Goal: Transaction & Acquisition: Purchase product/service

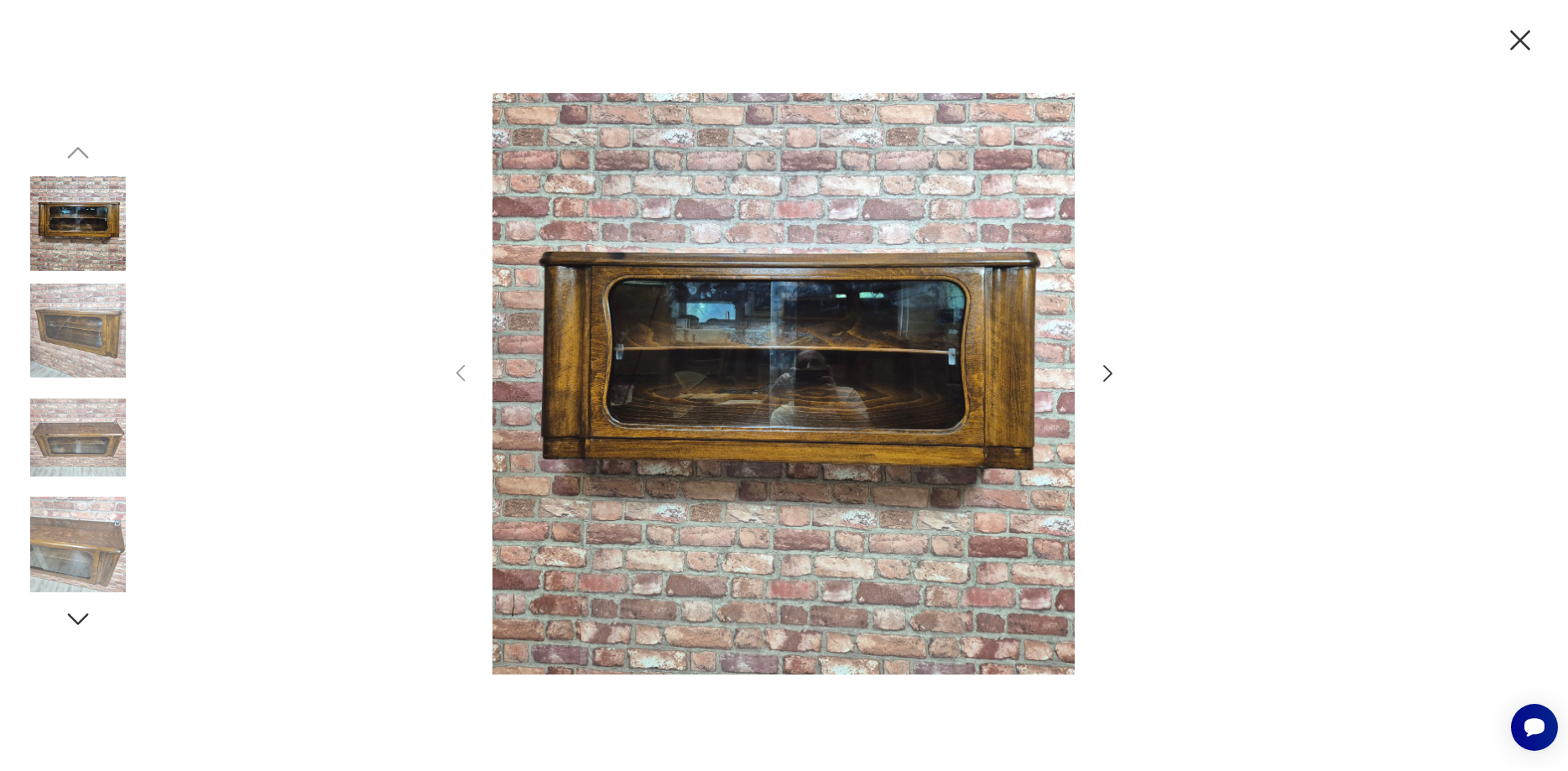
click at [1106, 371] on icon "button" at bounding box center [1107, 374] width 24 height 24
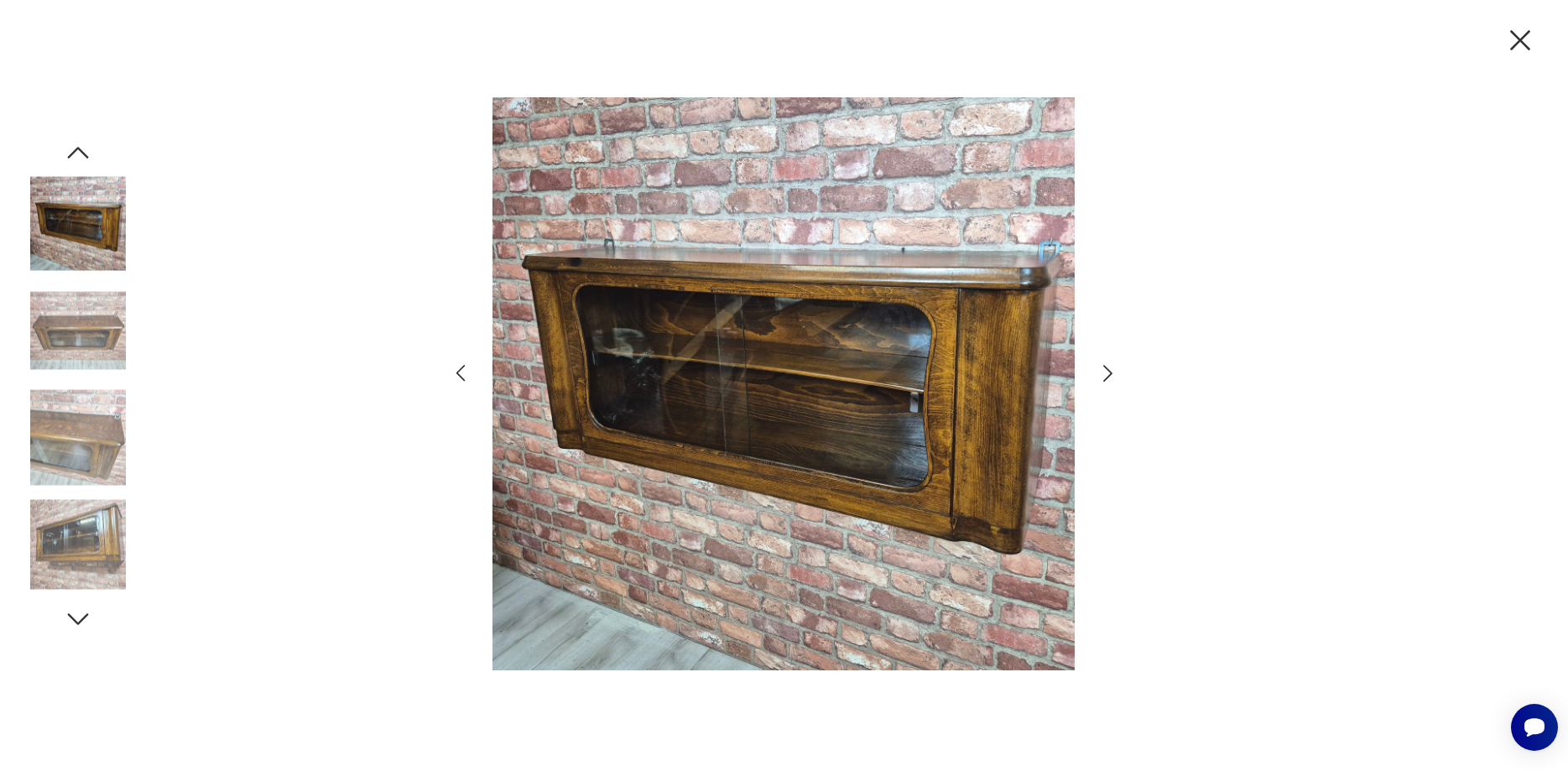
click at [1106, 371] on icon "button" at bounding box center [1107, 374] width 24 height 24
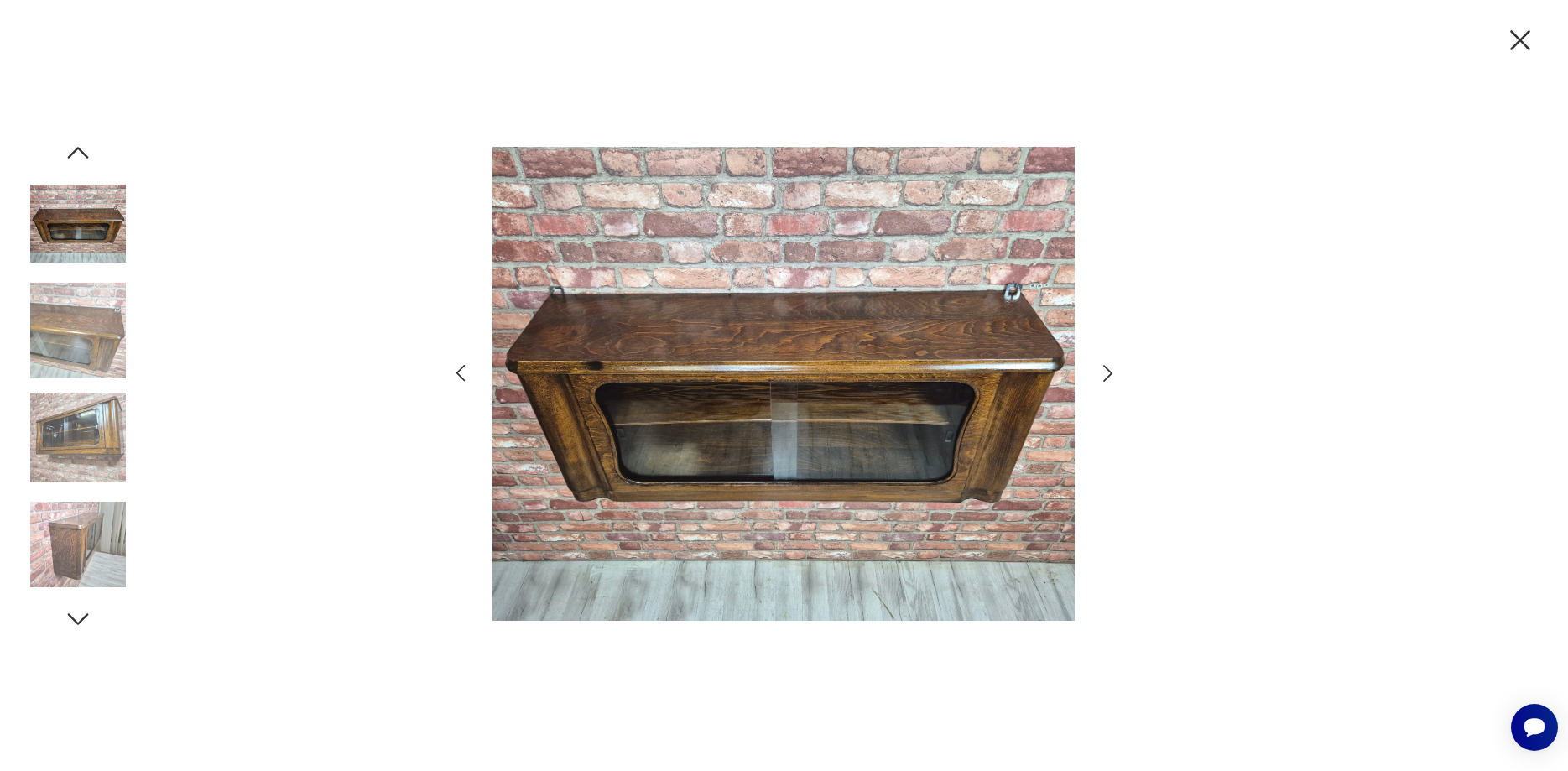
click at [1104, 376] on icon "button" at bounding box center [1107, 374] width 24 height 24
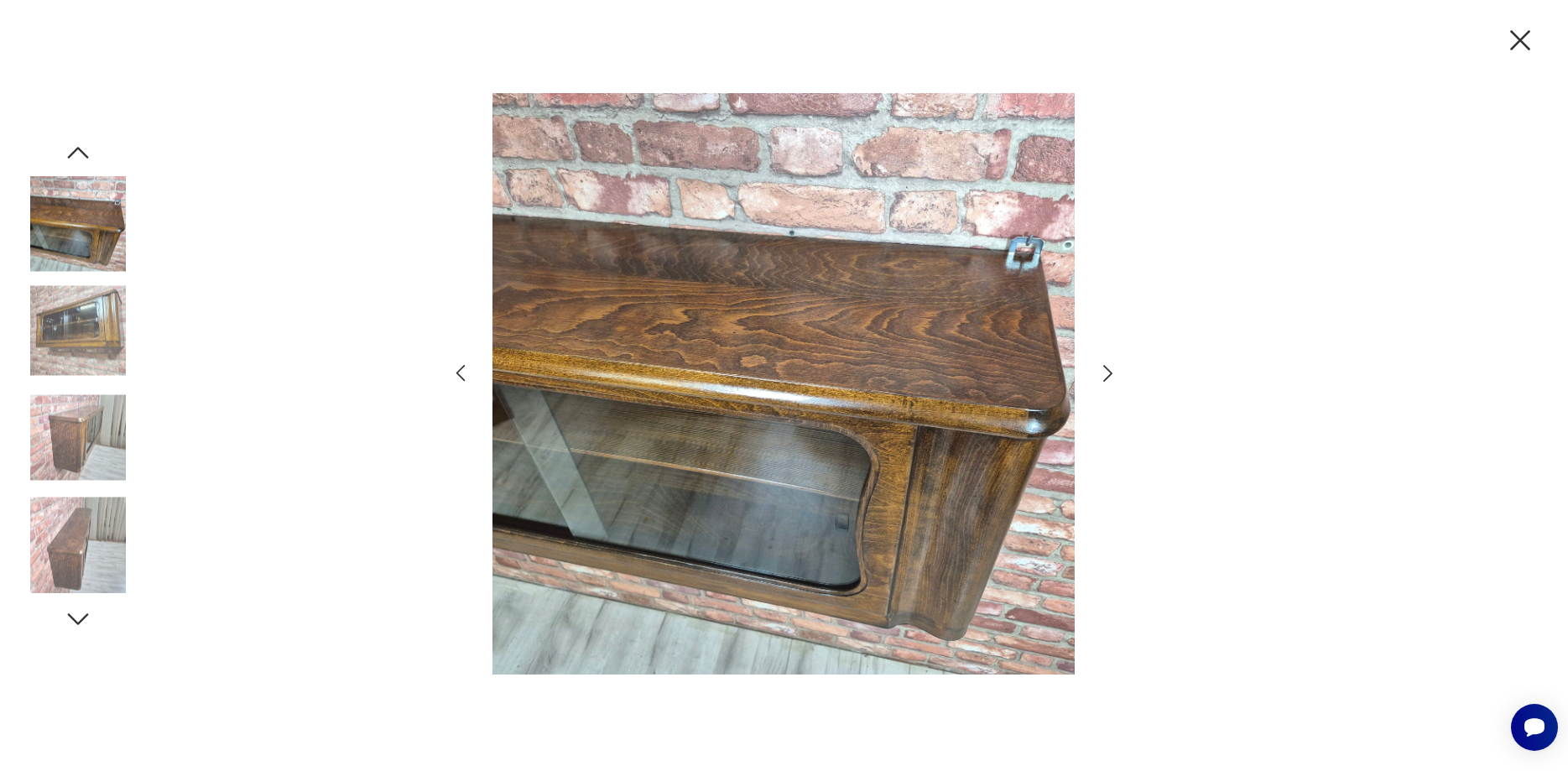
click at [1104, 376] on icon "button" at bounding box center [1107, 374] width 24 height 24
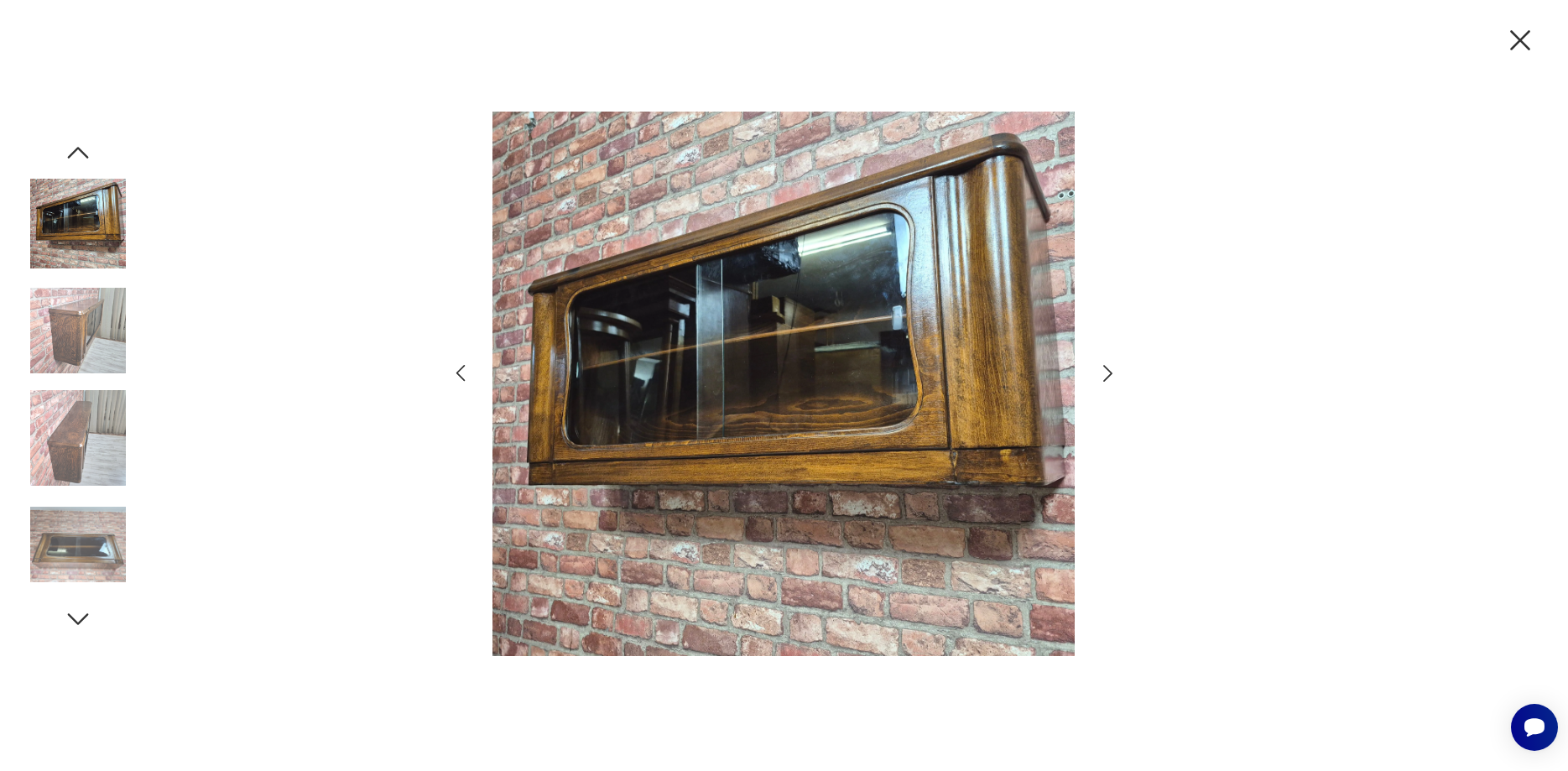
click at [1104, 376] on icon "button" at bounding box center [1107, 374] width 24 height 24
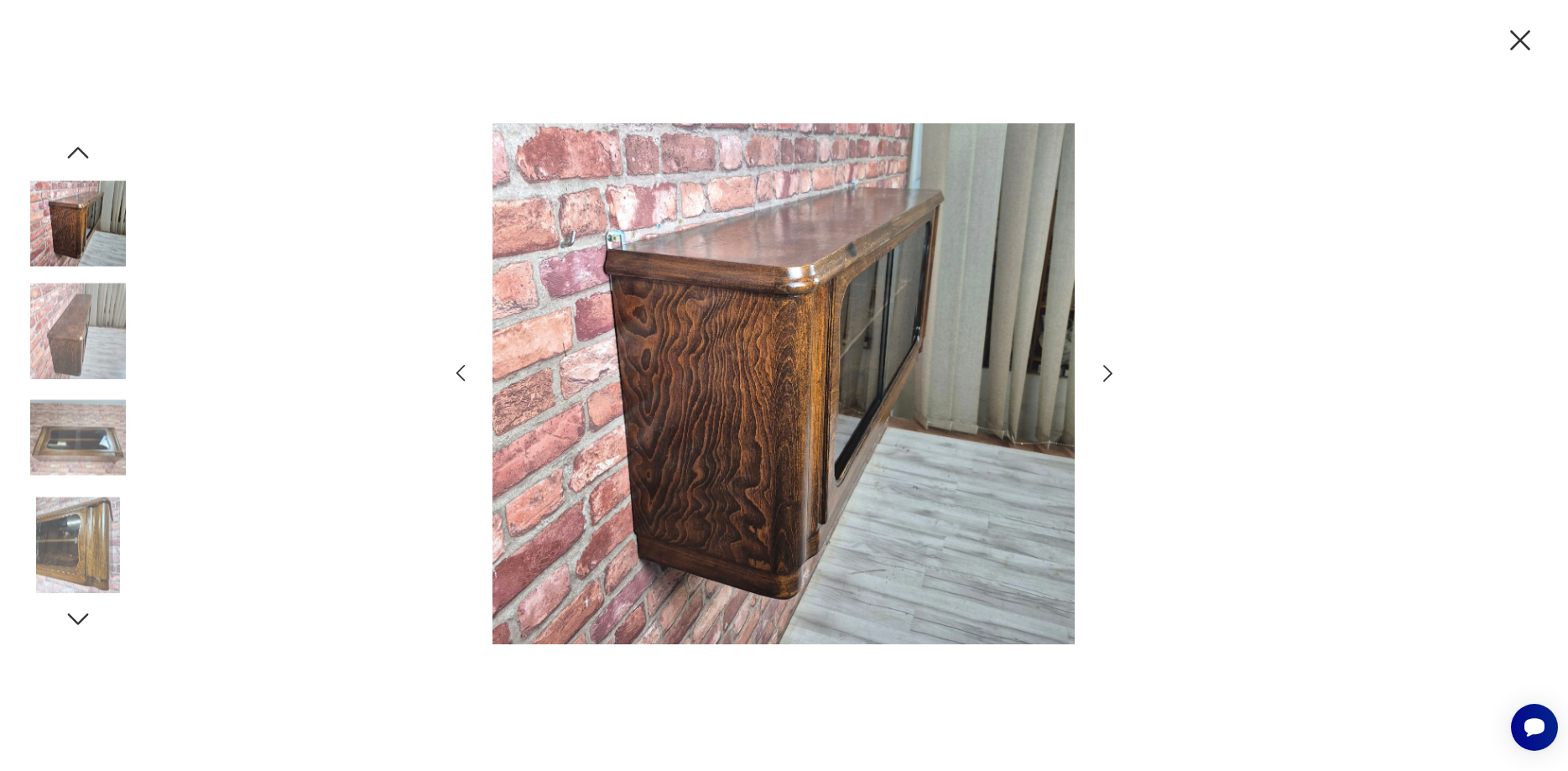
click at [1104, 376] on icon "button" at bounding box center [1107, 374] width 24 height 24
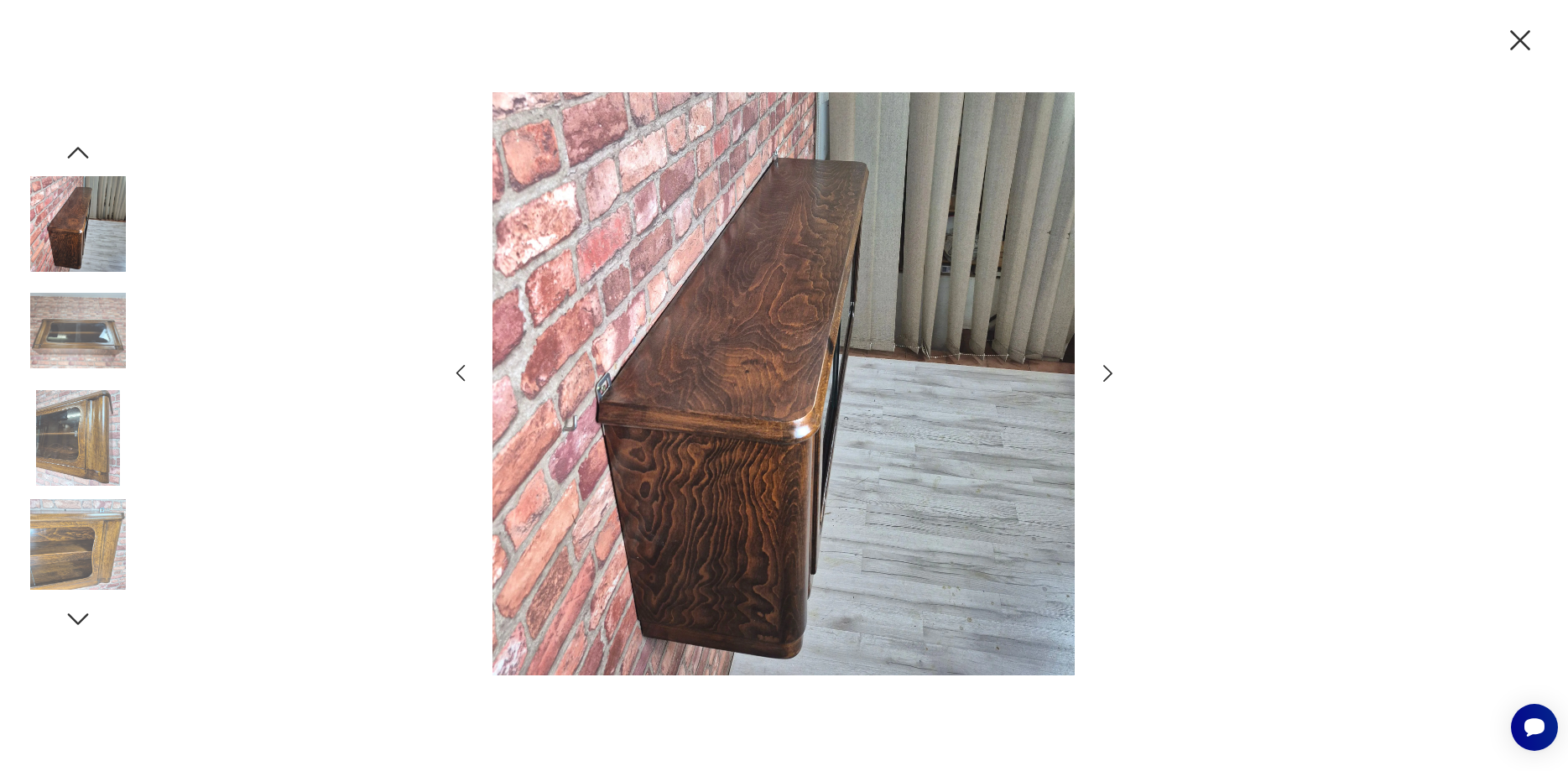
click at [1527, 41] on icon "button" at bounding box center [1519, 40] width 35 height 35
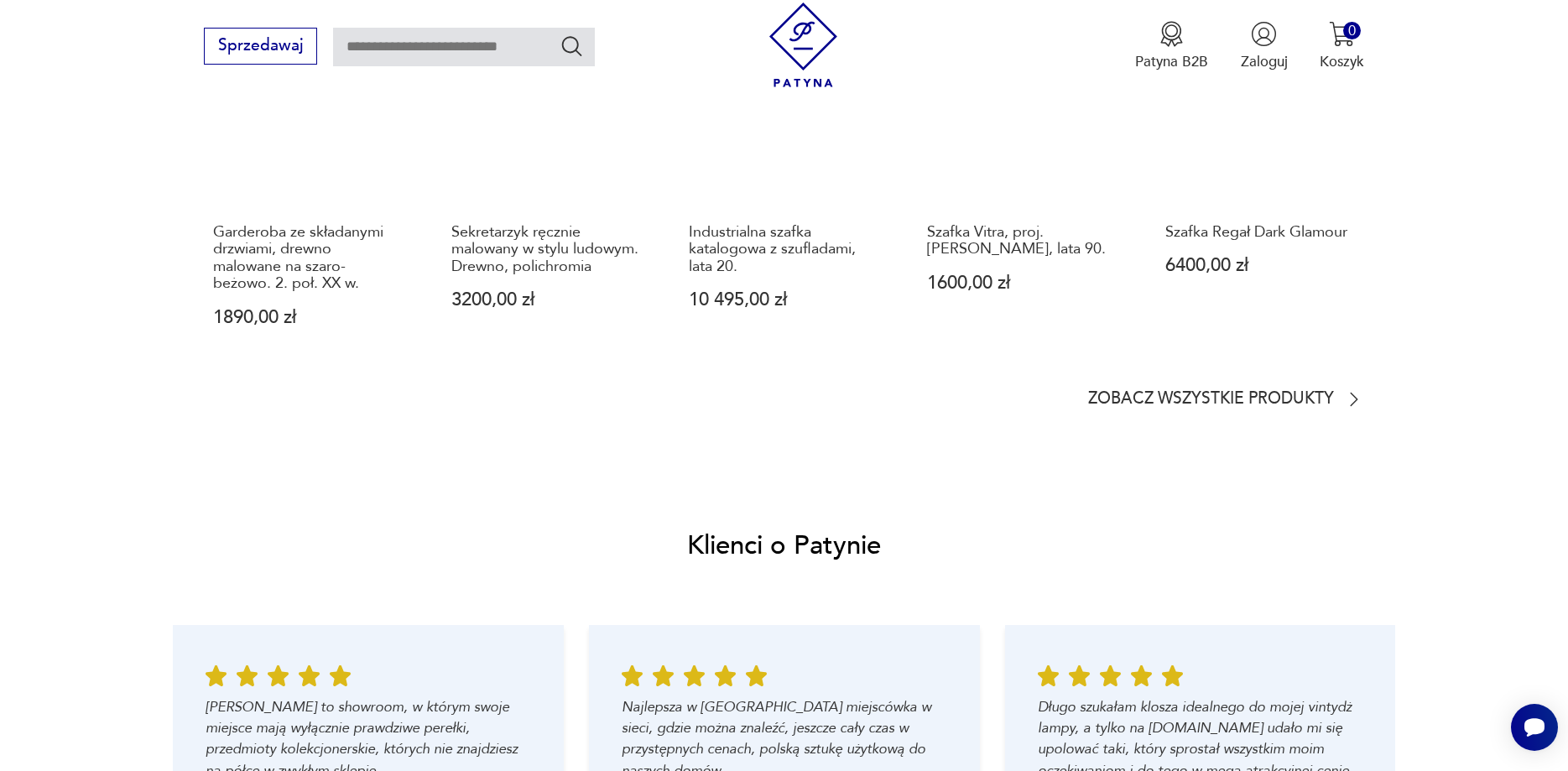
scroll to position [1969, 0]
